Goal: Information Seeking & Learning: Learn about a topic

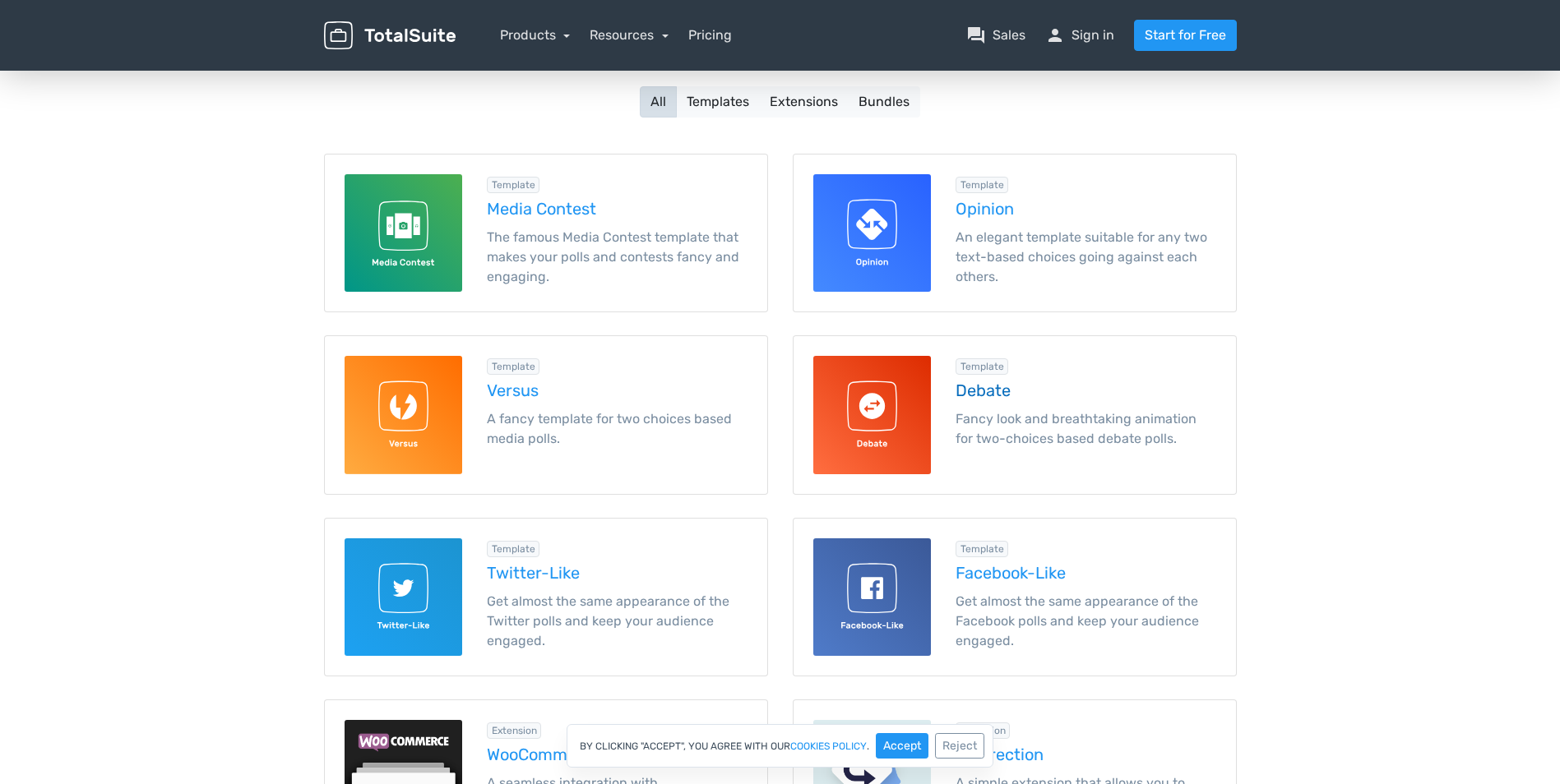
scroll to position [246, 0]
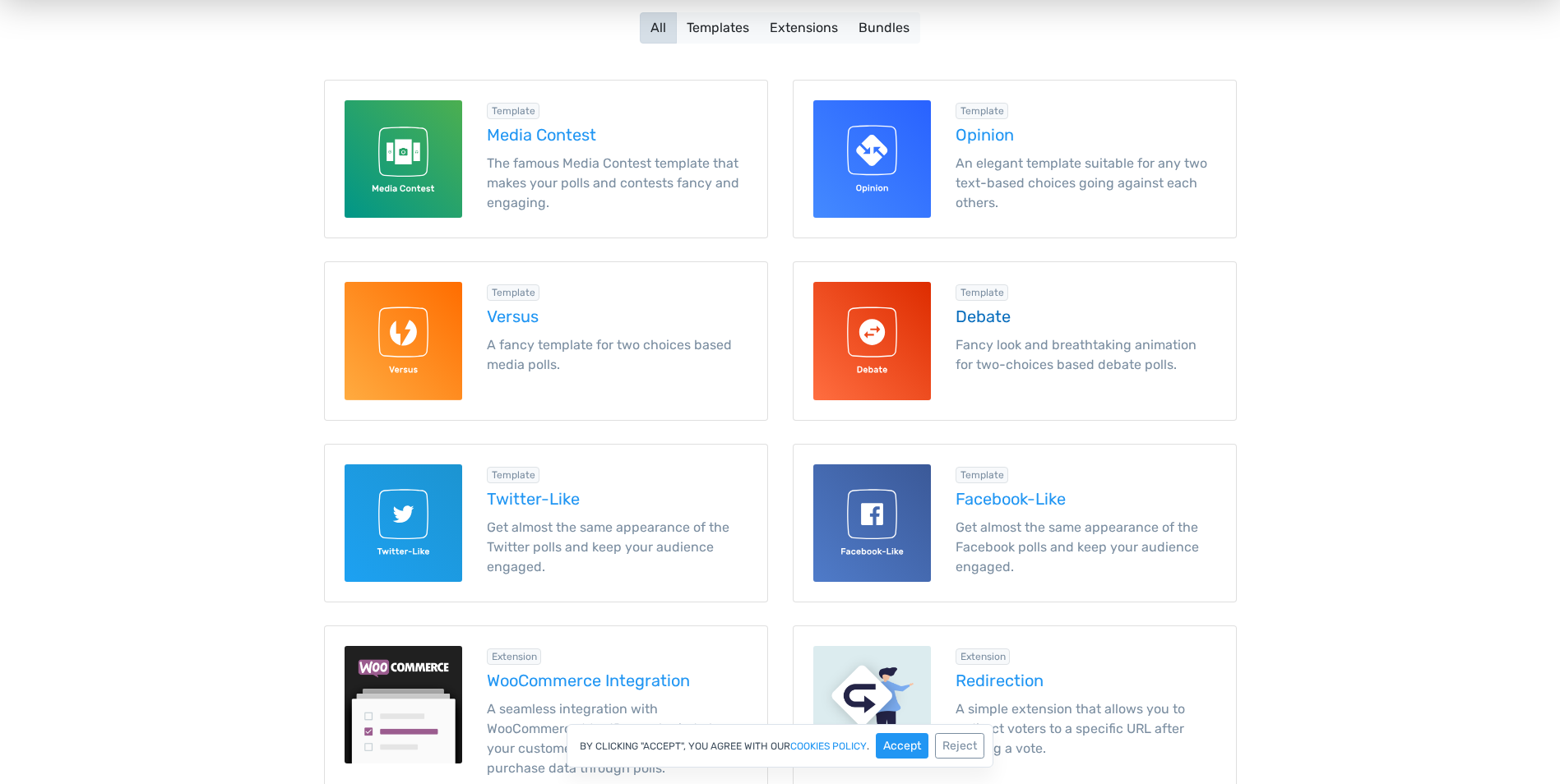
click at [969, 312] on h5 "Debate" at bounding box center [1086, 316] width 261 height 18
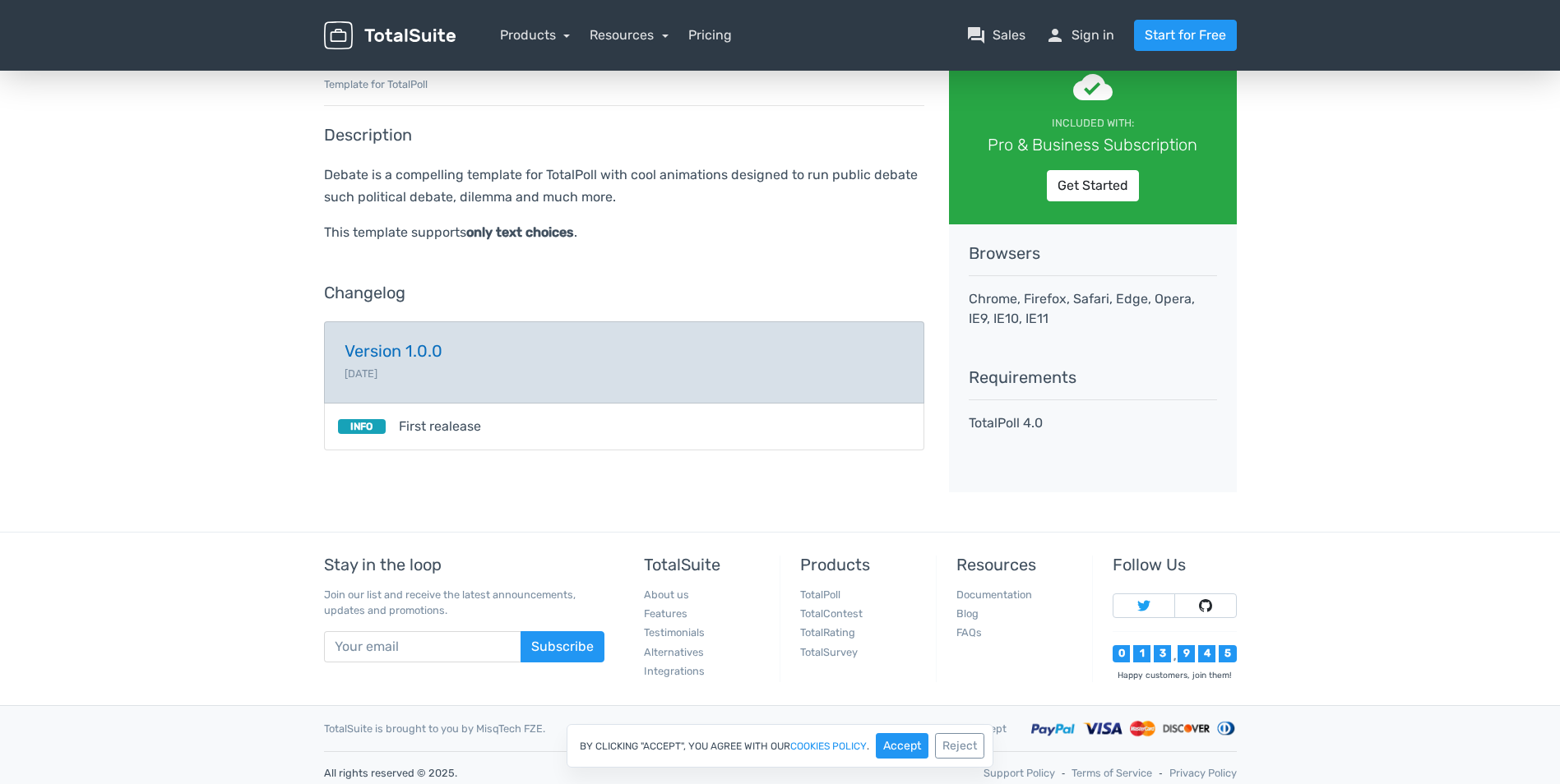
scroll to position [144, 0]
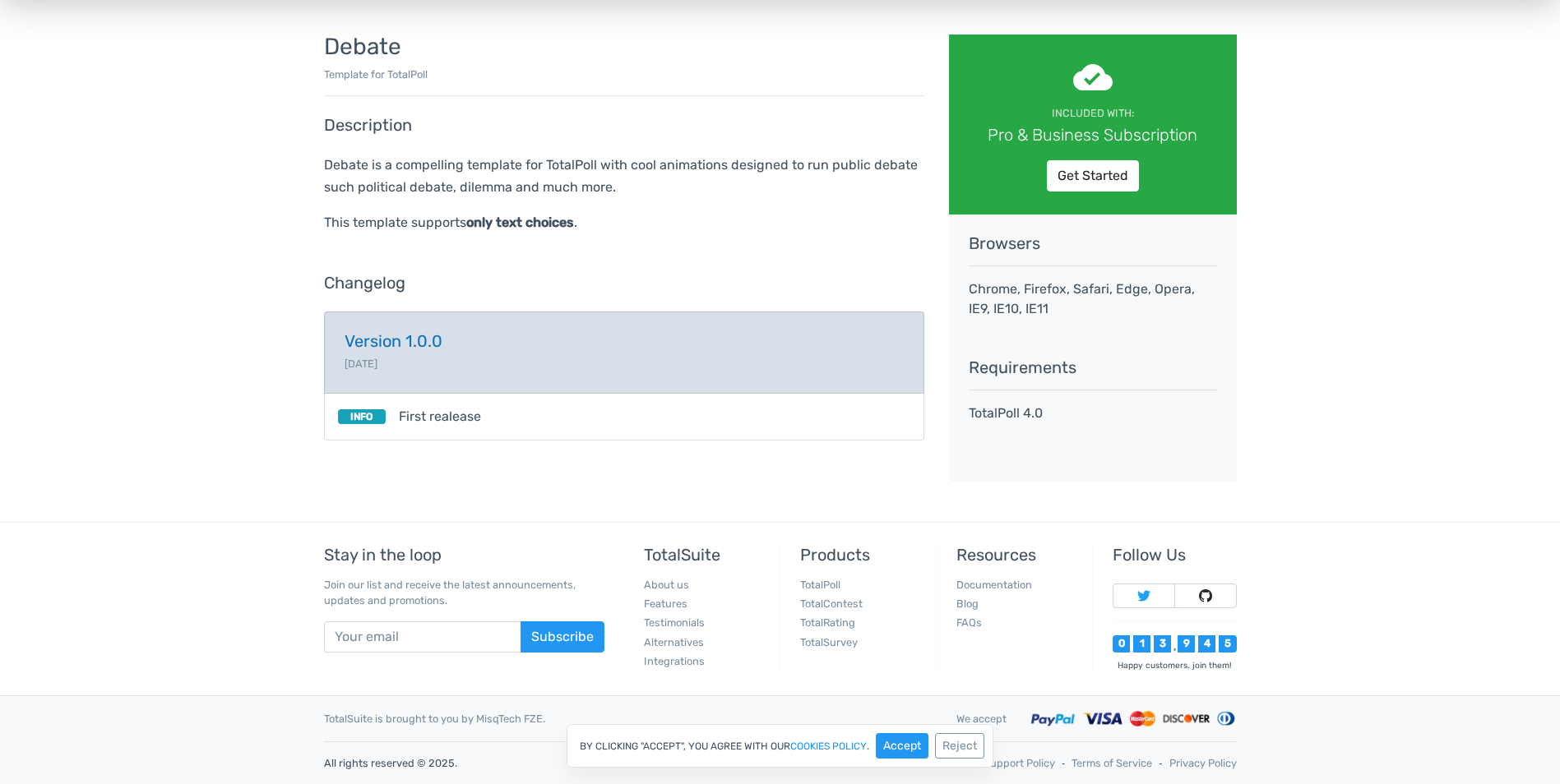
click at [377, 362] on small "[DATE]" at bounding box center [361, 364] width 33 height 13
click at [419, 353] on link "Version 1.0.0 [DATE]" at bounding box center [625, 352] width 601 height 82
click at [474, 336] on h5 "Version 1.0.0" at bounding box center [624, 341] width 559 height 18
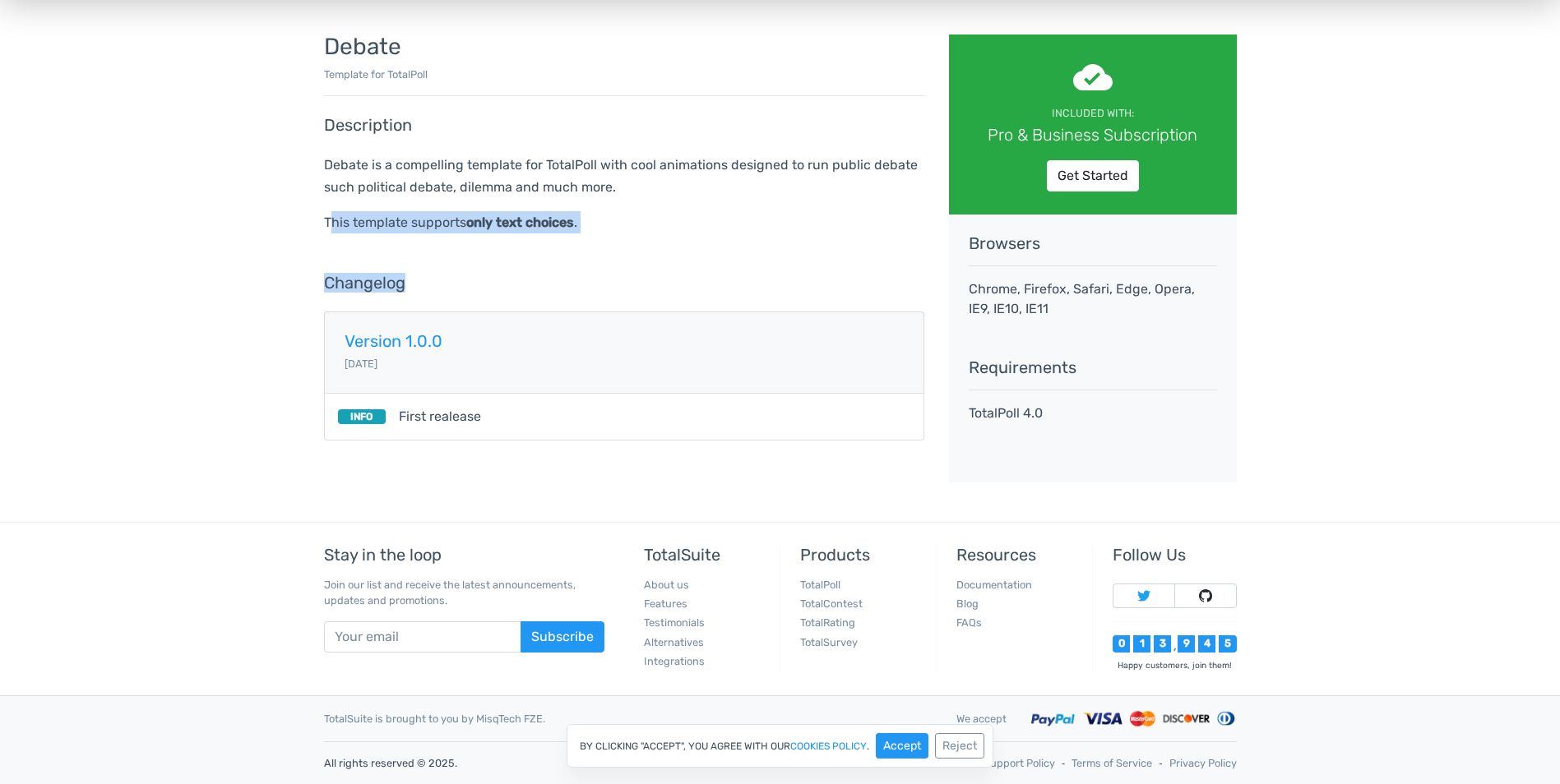
drag, startPoint x: 331, startPoint y: 228, endPoint x: 598, endPoint y: 240, distance: 267.3
click at [598, 240] on div "Debate Template for TotalPoll Description Debate is a compelling template for T…" at bounding box center [624, 259] width 625 height 448
drag, startPoint x: 598, startPoint y: 240, endPoint x: 574, endPoint y: 237, distance: 24.2
click at [574, 237] on div "Debate Template for TotalPoll Description Debate is a compelling template for T…" at bounding box center [624, 259] width 625 height 448
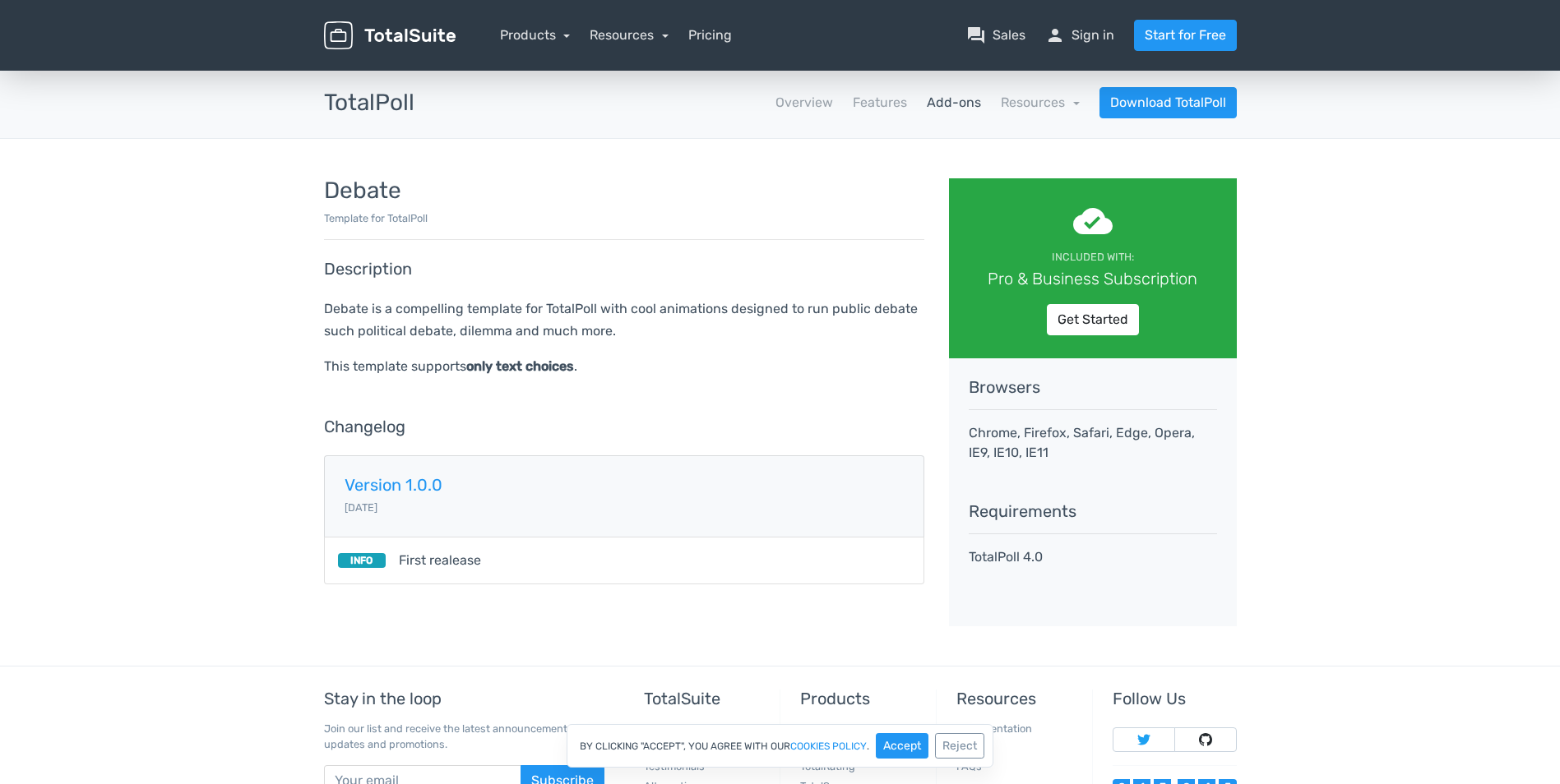
scroll to position [144, 0]
